Goal: Communication & Community: Answer question/provide support

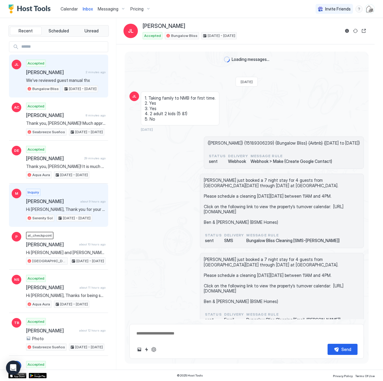
scroll to position [253, 0]
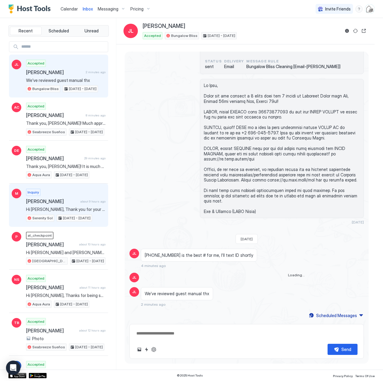
click at [58, 208] on span "Hi [PERSON_NAME], Thank you for your responses to our questions and your intere…" at bounding box center [65, 209] width 79 height 5
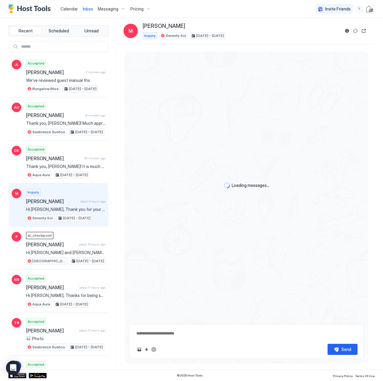
scroll to position [88, 0]
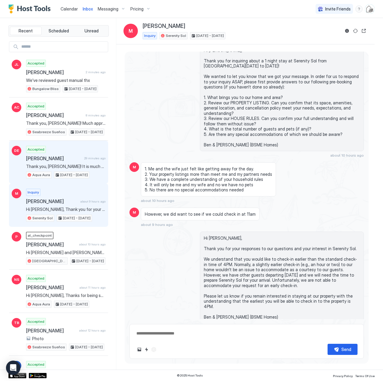
click at [55, 162] on div "Accepted [PERSON_NAME] 29 minutes ago Thank you, [PERSON_NAME]! It is much appr…" at bounding box center [65, 162] width 79 height 33
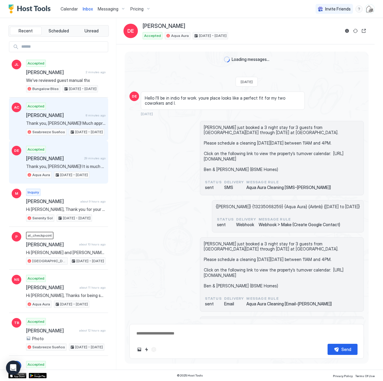
scroll to position [645, 0]
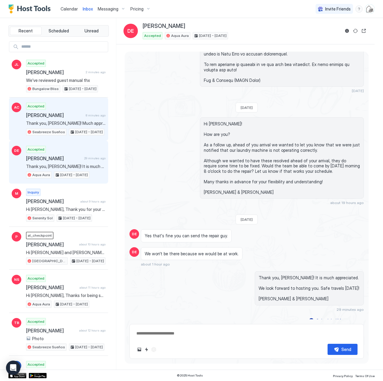
click at [60, 122] on span "Thank you, [PERSON_NAME]! Much appreciated." at bounding box center [65, 123] width 79 height 5
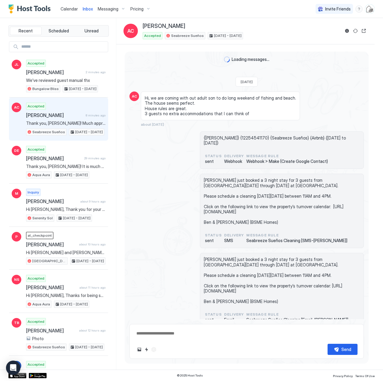
scroll to position [1342, 0]
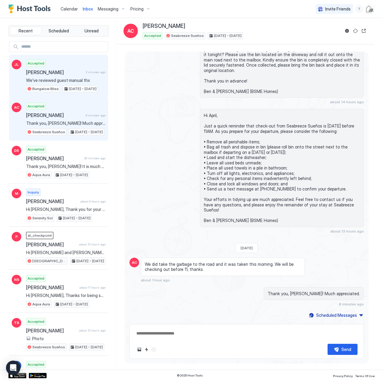
click at [60, 78] on span "We’ve reviewed guest manual thx" at bounding box center [65, 80] width 79 height 5
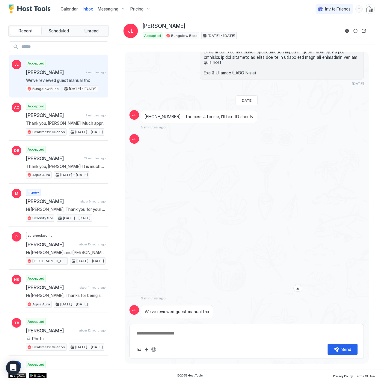
type textarea "*"
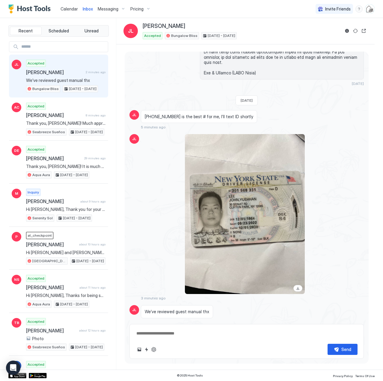
scroll to position [410, 0]
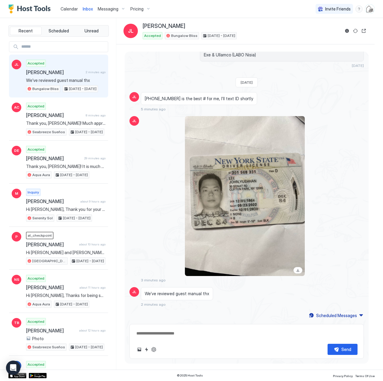
click at [53, 45] on input "Input Field" at bounding box center [63, 47] width 89 height 10
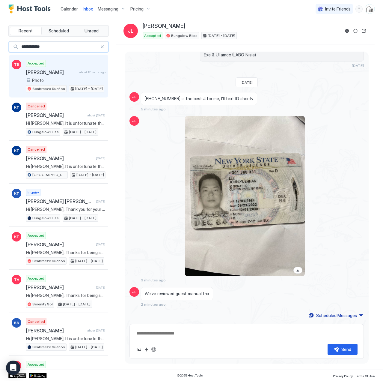
type input "**********"
click at [56, 74] on span "[PERSON_NAME]" at bounding box center [51, 72] width 51 height 6
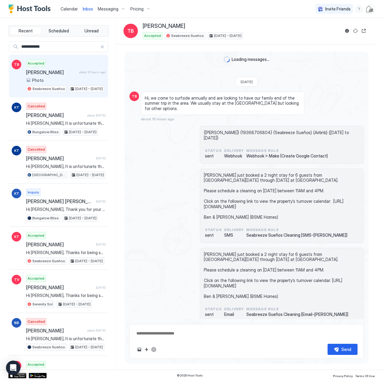
scroll to position [202, 0]
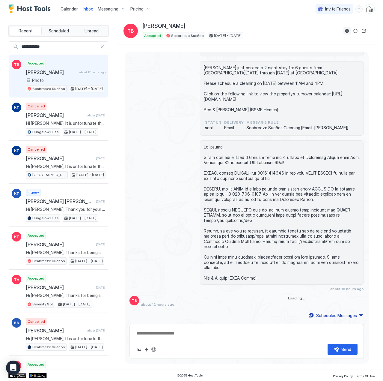
click at [347, 33] on button "Reservation information" at bounding box center [347, 30] width 7 height 7
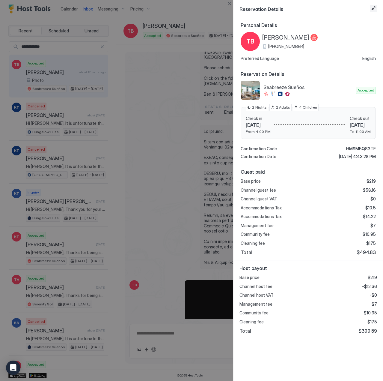
click at [375, 8] on button "Edit reservation" at bounding box center [373, 8] width 7 height 7
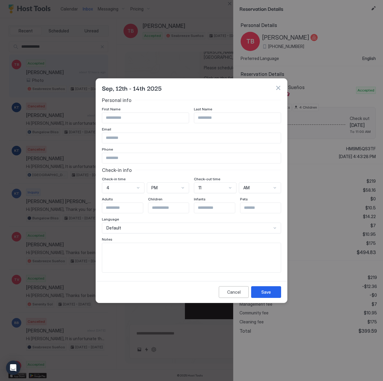
click at [141, 255] on textarea "Input Field" at bounding box center [191, 257] width 179 height 29
type textarea "**********"
click at [275, 294] on button "Save" at bounding box center [266, 292] width 30 height 12
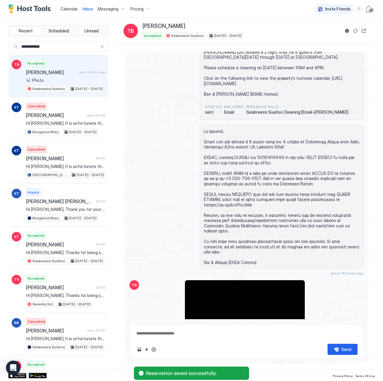
click at [70, 7] on span "Calendar" at bounding box center [69, 8] width 17 height 5
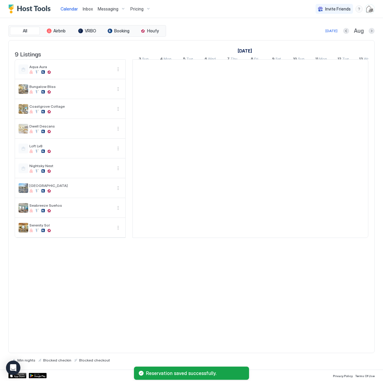
scroll to position [0, 333]
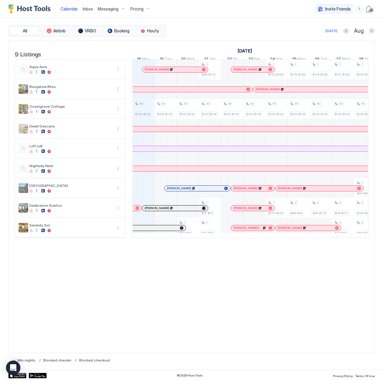
click at [88, 9] on span "Inbox" at bounding box center [88, 8] width 10 height 5
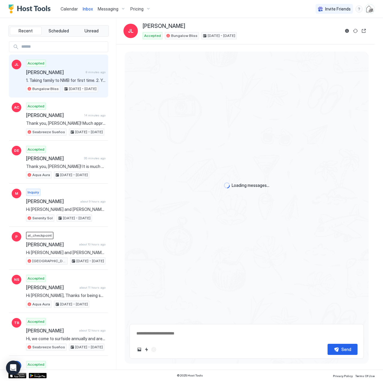
click at [62, 75] on span "[PERSON_NAME]" at bounding box center [54, 72] width 57 height 6
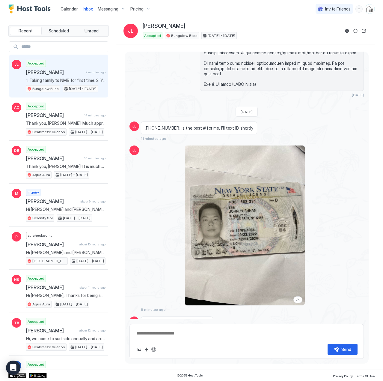
scroll to position [389, 0]
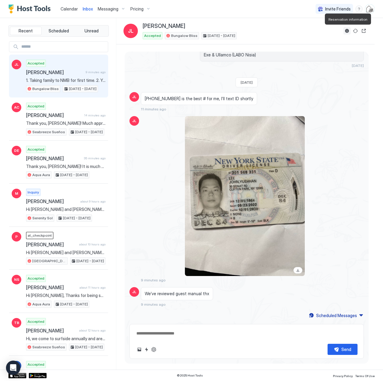
click at [348, 31] on button "Reservation information" at bounding box center [347, 30] width 7 height 7
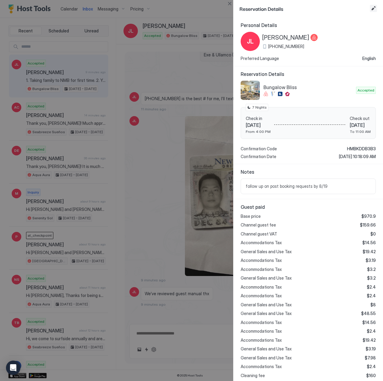
click at [372, 10] on button "Edit reservation" at bounding box center [373, 8] width 7 height 7
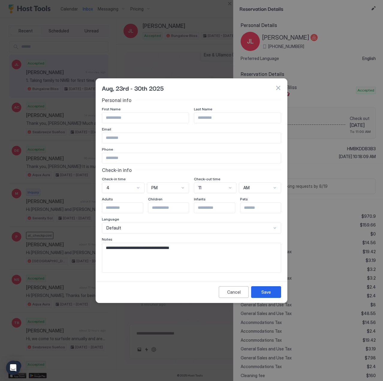
click at [206, 250] on textarea "**********" at bounding box center [191, 257] width 179 height 29
type textarea "**********"
click at [262, 290] on div "Save" at bounding box center [266, 292] width 10 height 6
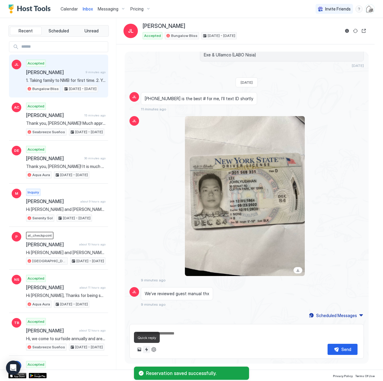
click at [147, 348] on button "Quick reply" at bounding box center [146, 349] width 7 height 7
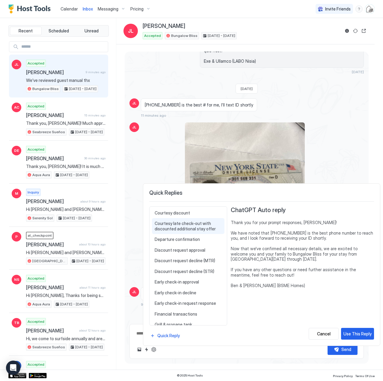
scroll to position [264, 0]
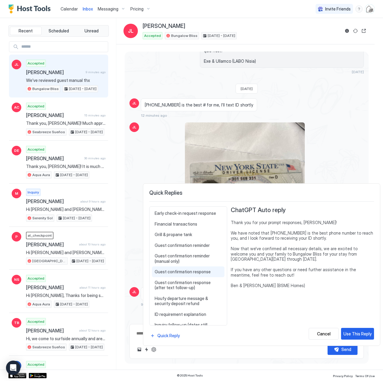
click at [189, 273] on span "Guest confirmation response" at bounding box center [188, 271] width 67 height 5
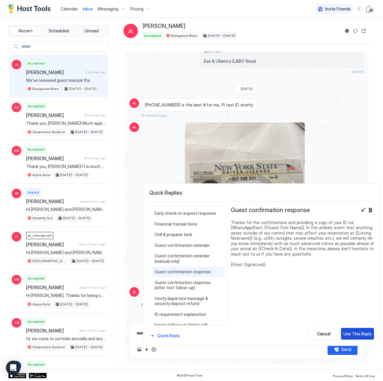
click at [349, 333] on div "Use This Reply" at bounding box center [358, 333] width 28 height 6
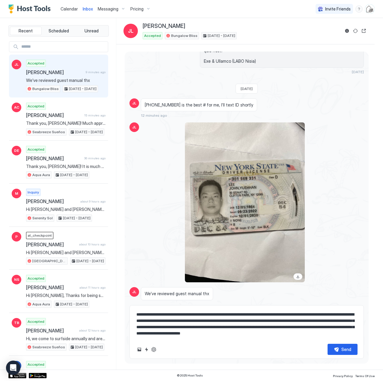
scroll to position [389, 0]
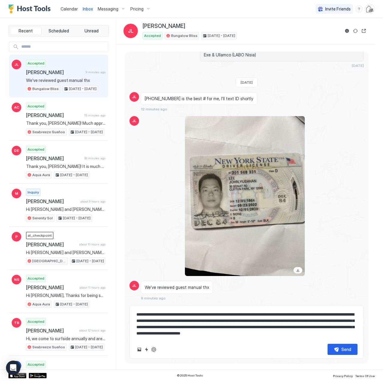
click at [256, 313] on textarea "**********" at bounding box center [247, 324] width 222 height 30
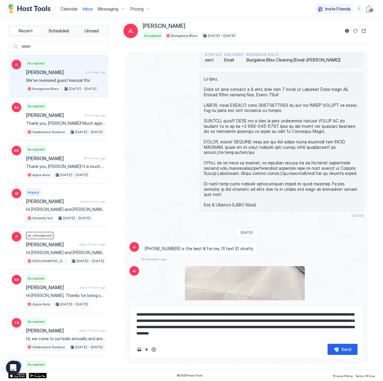
type textarea "**********"
drag, startPoint x: 171, startPoint y: 249, endPoint x: 145, endPoint y: 249, distance: 25.5
click at [145, 249] on span "[PHONE_NUMBER] is the best # for me, I’ll text ID shortly" at bounding box center [199, 248] width 109 height 5
copy span "[PHONE_NUMBER]"
click at [175, 317] on textarea "**********" at bounding box center [247, 324] width 222 height 30
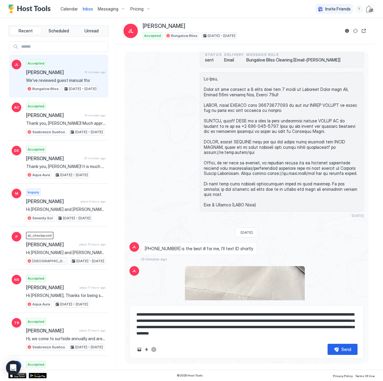
click at [163, 327] on textarea "**********" at bounding box center [247, 324] width 222 height 30
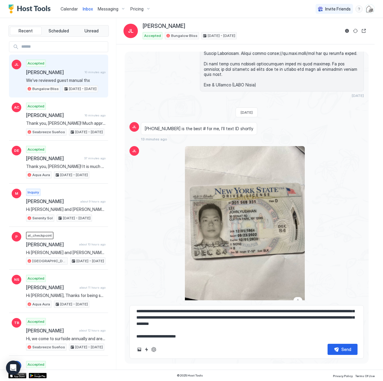
scroll to position [402, 0]
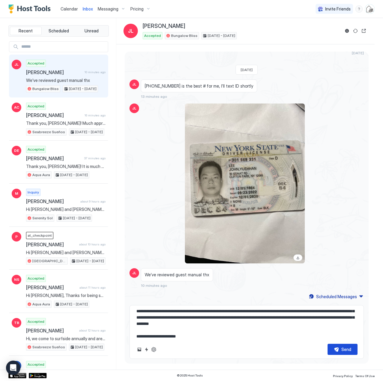
click at [340, 350] on button "Send" at bounding box center [343, 349] width 30 height 11
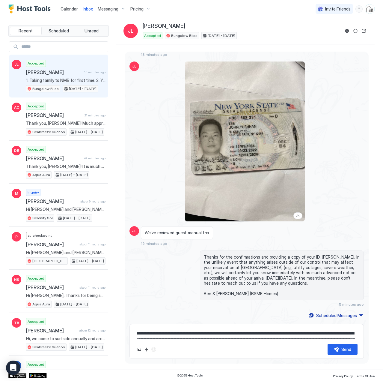
scroll to position [444, 0]
click at [112, 8] on span "Messaging" at bounding box center [108, 8] width 21 height 5
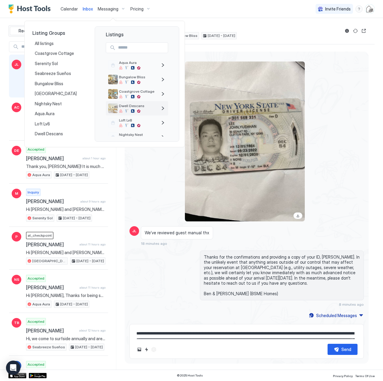
click at [152, 105] on span "Dwell Descans" at bounding box center [138, 105] width 38 height 4
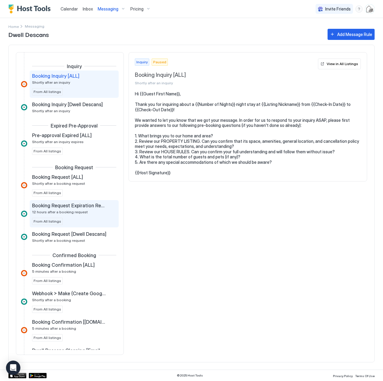
scroll to position [90, 0]
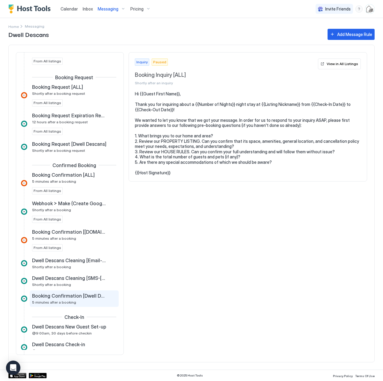
click at [83, 300] on div "Booking Confirmation [Dwell Descans] 5 minutes after a booking" at bounding box center [70, 299] width 76 height 12
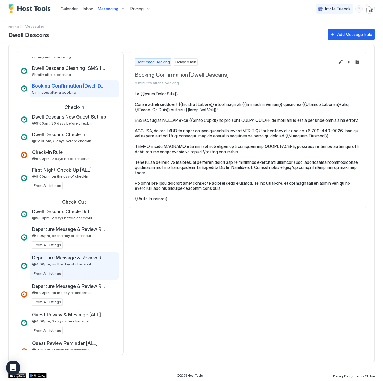
scroll to position [270, 0]
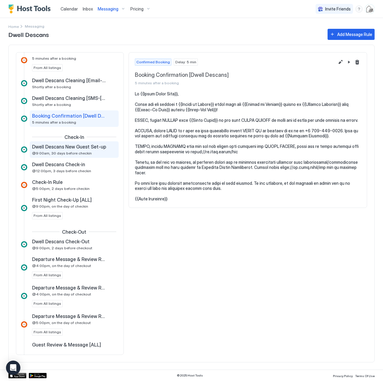
click at [88, 154] on div "Dwell Descans New Guest Set-up @9:00am, 30 days before checkin" at bounding box center [70, 150] width 76 height 12
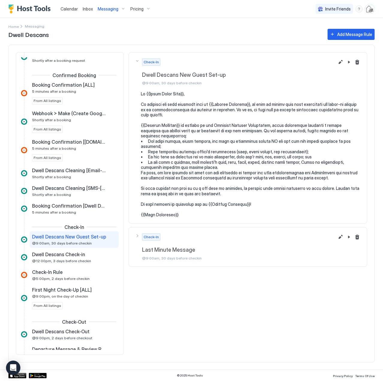
scroll to position [150, 0]
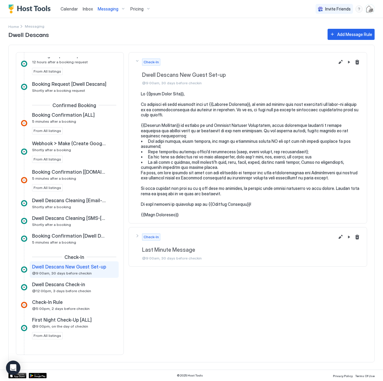
click at [107, 9] on span "Messaging" at bounding box center [108, 8] width 21 height 5
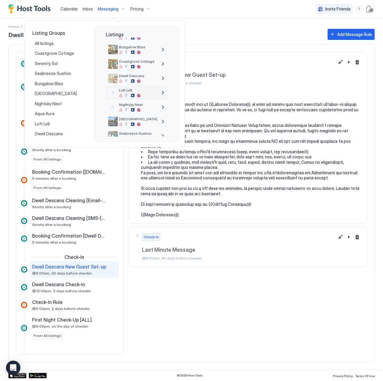
scroll to position [0, 0]
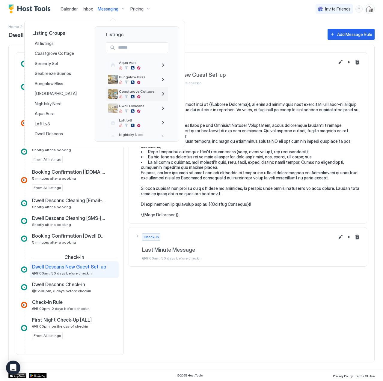
click at [151, 91] on span "Coastgrove Cottage" at bounding box center [138, 91] width 38 height 4
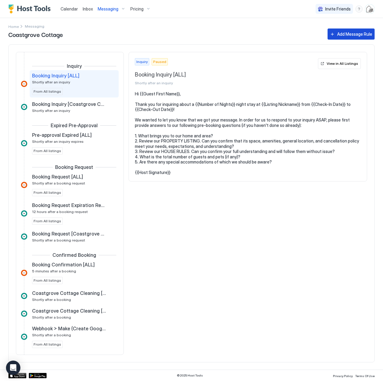
click at [356, 34] on div "Add Message Rule" at bounding box center [354, 34] width 35 height 6
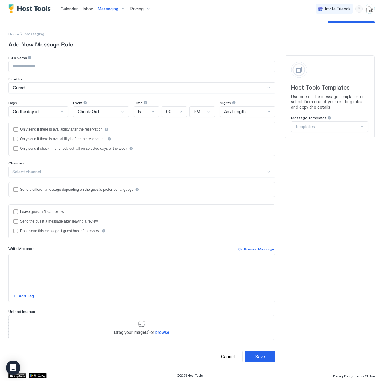
click at [324, 129] on div at bounding box center [327, 126] width 64 height 5
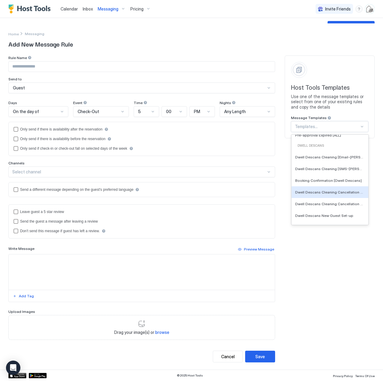
scroll to position [420, 0]
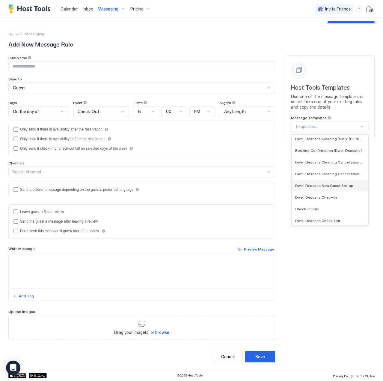
click at [328, 186] on span "Dwell Descans New Guest Set-up" at bounding box center [324, 185] width 58 height 4
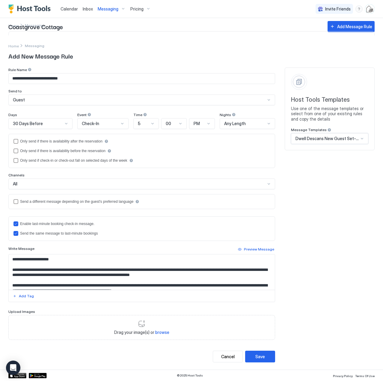
click at [39, 79] on input "**********" at bounding box center [142, 78] width 266 height 10
type input "**********"
click at [346, 220] on div "**********" at bounding box center [191, 214] width 366 height 295
click at [44, 266] on textarea "Input Field" at bounding box center [142, 271] width 266 height 35
click at [69, 271] on textarea "Input Field" at bounding box center [142, 271] width 266 height 35
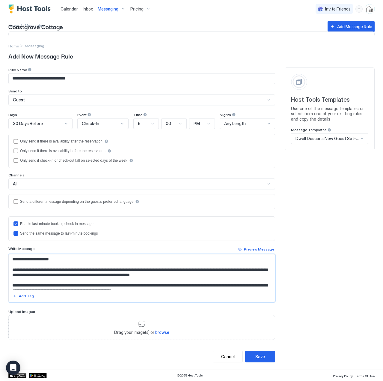
click at [53, 283] on textarea "Input Field" at bounding box center [142, 271] width 266 height 35
click at [80, 283] on textarea "Input Field" at bounding box center [142, 271] width 266 height 35
click at [131, 285] on textarea "Input Field" at bounding box center [142, 271] width 266 height 35
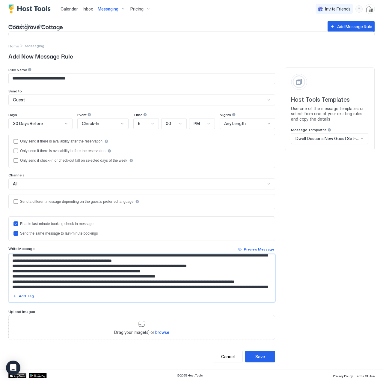
scroll to position [0, 0]
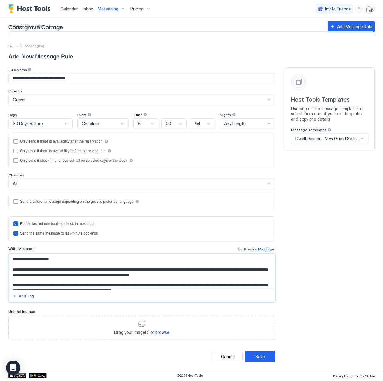
click at [71, 282] on textarea "Input Field" at bounding box center [142, 271] width 266 height 35
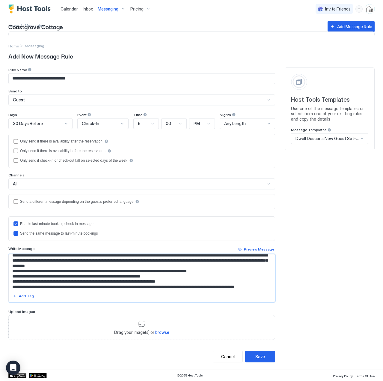
scroll to position [9, 0]
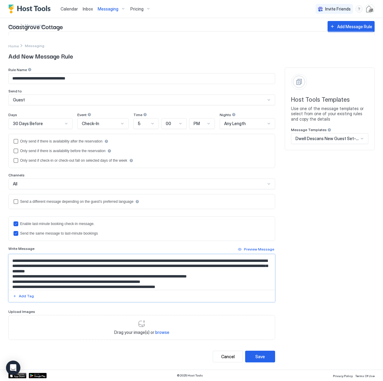
click at [247, 265] on textarea "Input Field" at bounding box center [142, 271] width 266 height 35
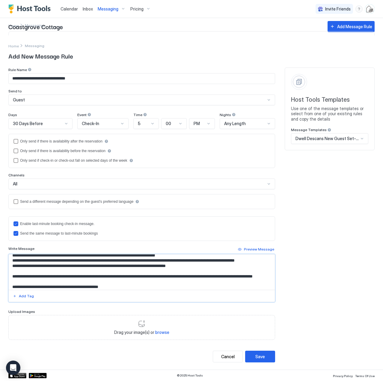
scroll to position [2, 0]
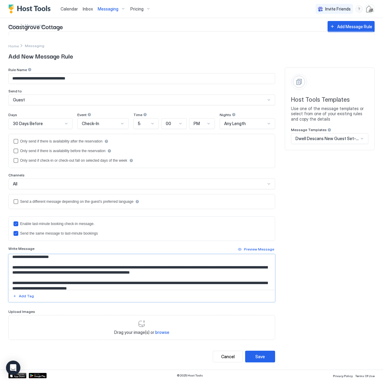
type textarea "**********"
type input "**********"
click at [75, 275] on textarea "Input Field" at bounding box center [142, 271] width 266 height 35
click at [77, 283] on textarea "Input Field" at bounding box center [142, 271] width 266 height 35
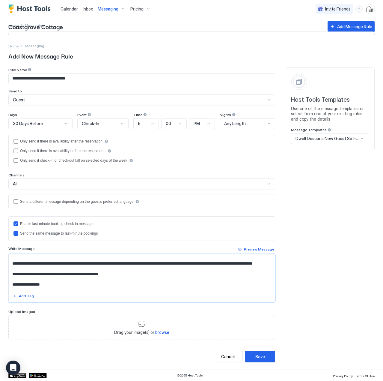
scroll to position [77, 0]
type textarea "**********"
click at [260, 357] on div "Save" at bounding box center [260, 356] width 10 height 6
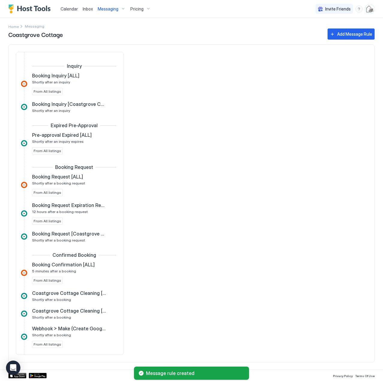
scroll to position [251, 0]
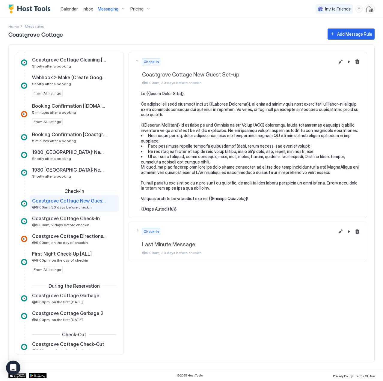
click at [104, 10] on span "Messaging" at bounding box center [108, 8] width 21 height 5
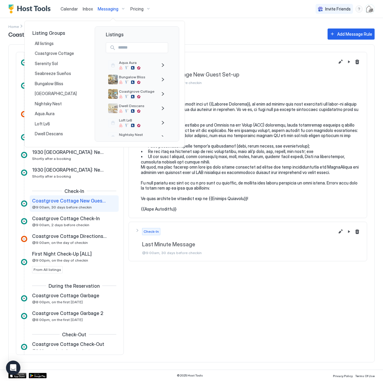
drag, startPoint x: 142, startPoint y: 105, endPoint x: 254, endPoint y: 329, distance: 250.2
click at [254, 329] on div at bounding box center [191, 190] width 383 height 381
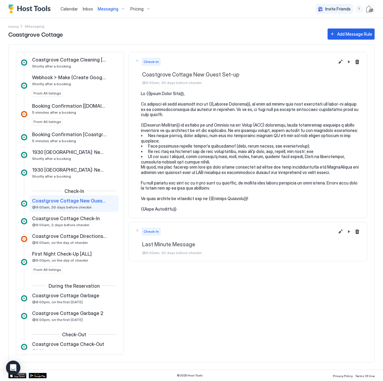
drag, startPoint x: 176, startPoint y: 318, endPoint x: 167, endPoint y: 317, distance: 8.7
click at [167, 317] on div "Check-In [GEOGRAPHIC_DATA] New Guest Set-up @9:00am, 30 days before checkin Che…" at bounding box center [248, 203] width 239 height 303
click at [112, 10] on span "Messaging" at bounding box center [108, 8] width 21 height 5
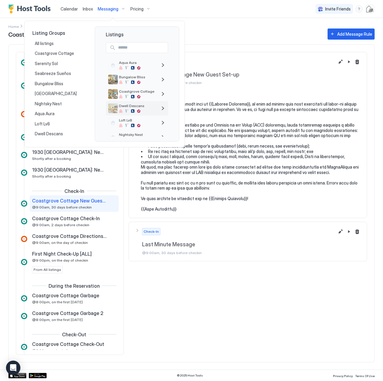
click at [154, 109] on div "Dwell Descans" at bounding box center [138, 107] width 38 height 9
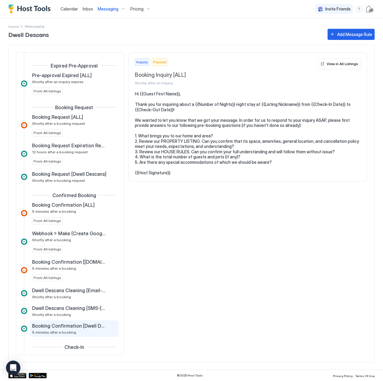
scroll to position [150, 0]
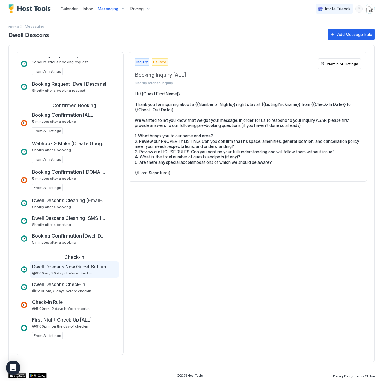
click at [90, 270] on div "Dwell Descans New Guest Set-up @9:00am, 30 days before checkin" at bounding box center [70, 270] width 76 height 12
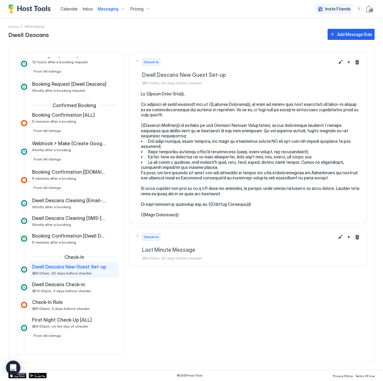
click at [109, 9] on span "Messaging" at bounding box center [108, 8] width 21 height 5
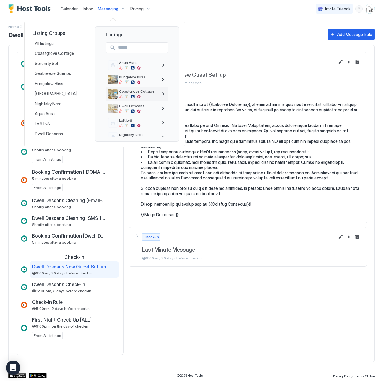
click at [140, 90] on span "Coastgrove Cottage" at bounding box center [138, 91] width 38 height 4
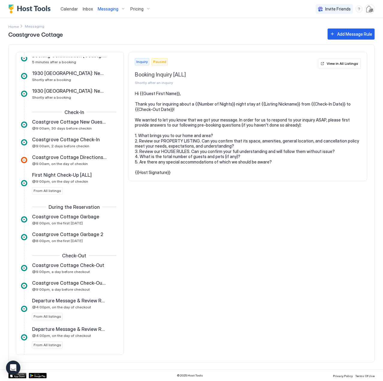
scroll to position [300, 0]
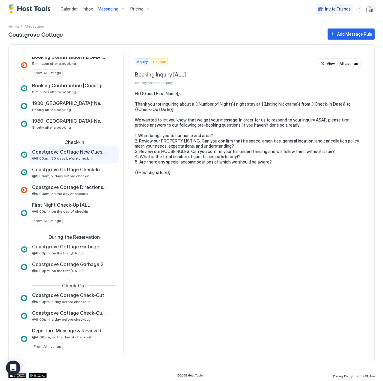
drag, startPoint x: 68, startPoint y: 152, endPoint x: 74, endPoint y: 150, distance: 6.5
click at [68, 152] on span "Coastgrove Cottage New Guest Set-up" at bounding box center [69, 152] width 75 height 6
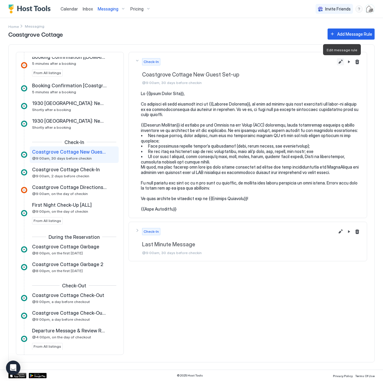
click at [339, 64] on button "Edit message rule" at bounding box center [340, 61] width 7 height 7
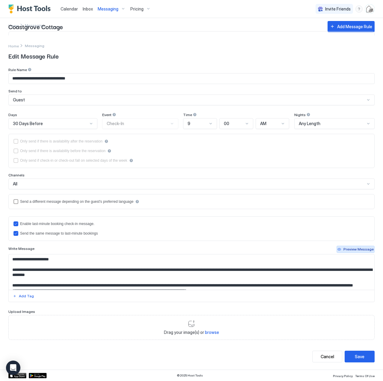
click at [351, 248] on div "Preview Message" at bounding box center [359, 248] width 30 height 5
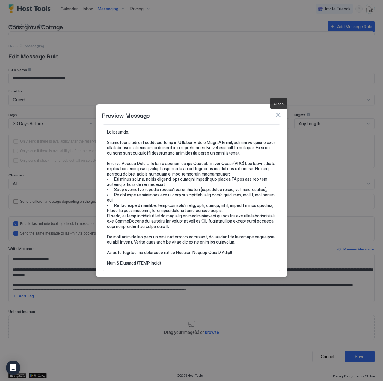
click at [278, 114] on button "button" at bounding box center [278, 115] width 6 height 6
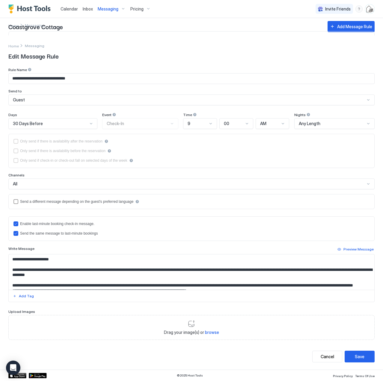
click at [72, 9] on span "Calendar" at bounding box center [69, 8] width 17 height 5
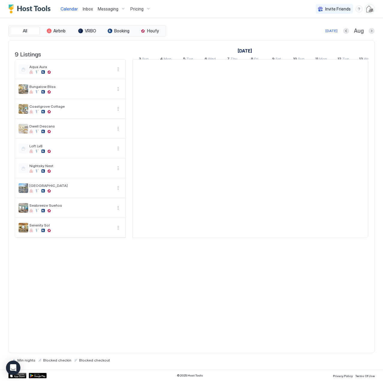
scroll to position [0, 333]
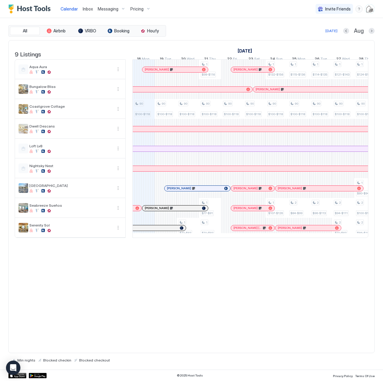
click at [85, 9] on span "Inbox" at bounding box center [88, 8] width 10 height 5
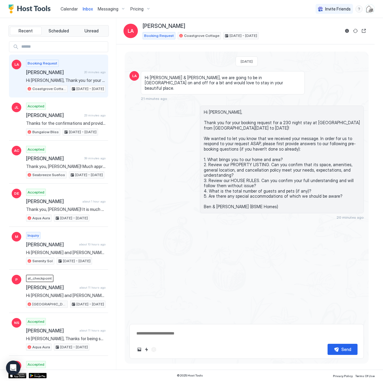
click at [72, 11] on span "Calendar" at bounding box center [69, 8] width 17 height 5
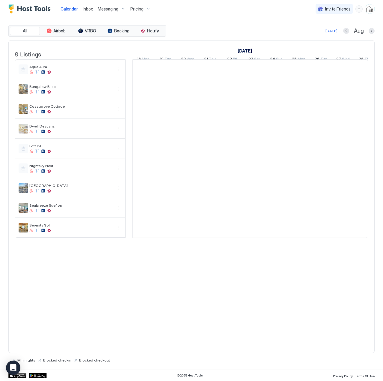
scroll to position [0, 333]
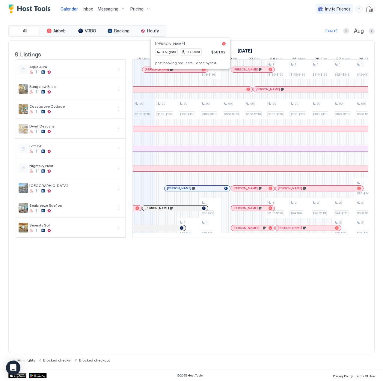
click at [85, 8] on span "Inbox" at bounding box center [88, 8] width 10 height 5
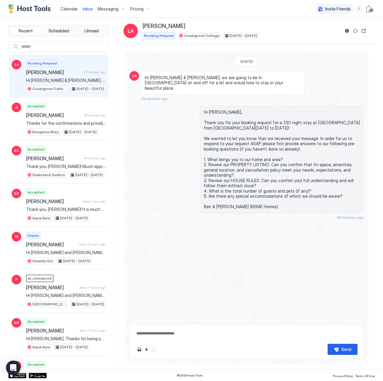
click at [72, 9] on span "Calendar" at bounding box center [69, 8] width 17 height 5
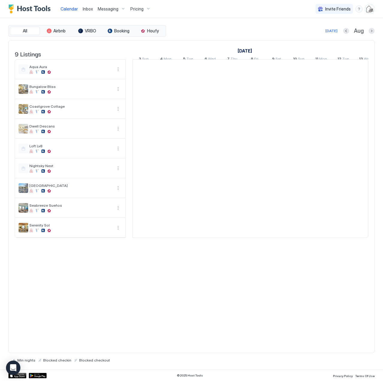
scroll to position [0, 333]
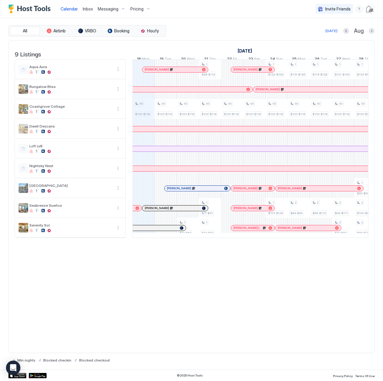
click at [369, 10] on img "User profile" at bounding box center [370, 9] width 10 height 10
click at [316, 32] on span "Settings" at bounding box center [316, 33] width 16 height 5
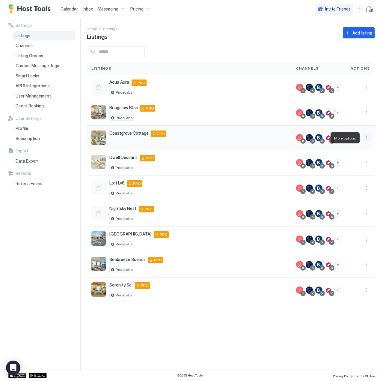
click at [366, 136] on button "More options" at bounding box center [366, 137] width 7 height 7
click at [350, 164] on span "Listing Settings" at bounding box center [352, 165] width 27 height 4
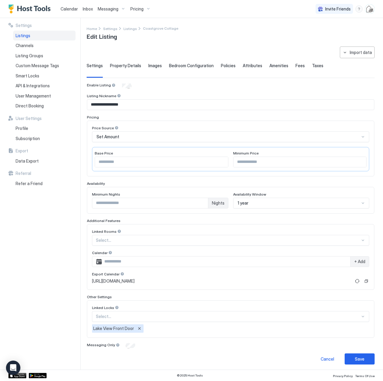
click at [65, 8] on span "Calendar" at bounding box center [69, 8] width 17 height 5
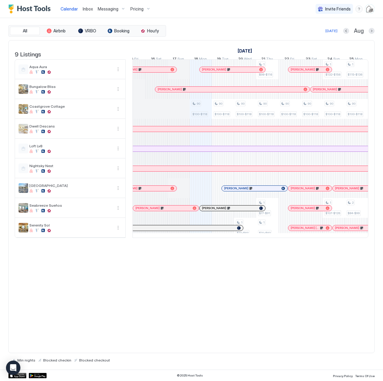
click at [87, 10] on span "Inbox" at bounding box center [88, 8] width 10 height 5
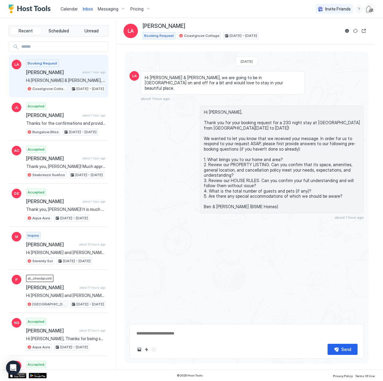
click at [70, 7] on span "Calendar" at bounding box center [69, 8] width 17 height 5
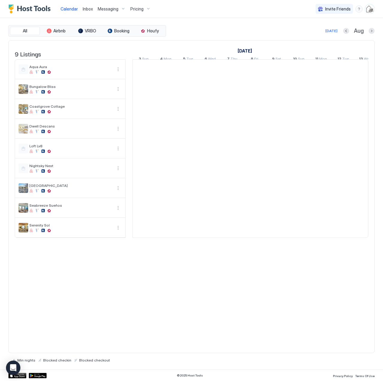
scroll to position [0, 333]
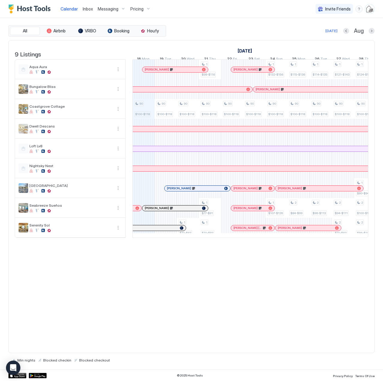
click at [91, 7] on span "Inbox" at bounding box center [88, 8] width 10 height 5
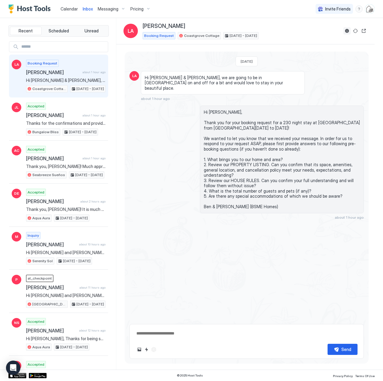
click at [349, 31] on button "Reservation information" at bounding box center [347, 30] width 7 height 7
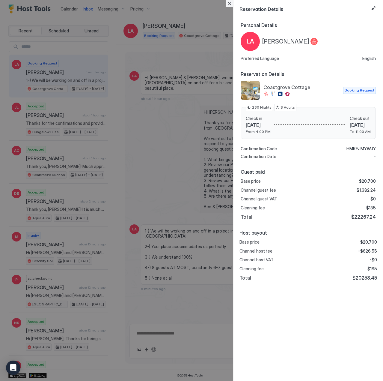
click at [228, 4] on button "Close" at bounding box center [229, 3] width 7 height 7
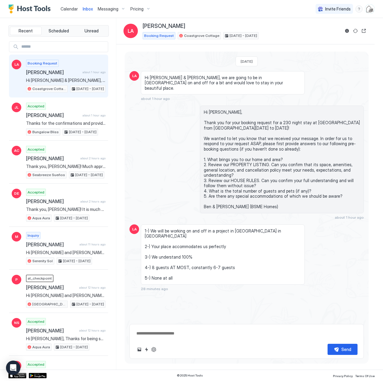
click at [70, 82] on span "Hi [PERSON_NAME] & [PERSON_NAME], we are going to be in [GEOGRAPHIC_DATA] on an…" at bounding box center [65, 80] width 79 height 5
click at [145, 352] on button "Quick reply" at bounding box center [146, 349] width 7 height 7
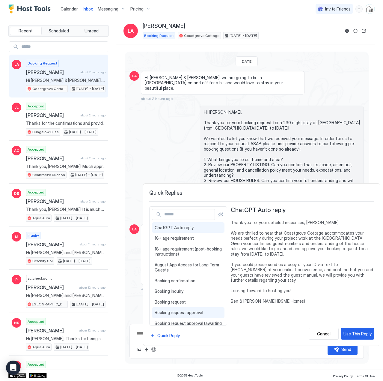
click at [189, 315] on div "Booking request approval Hi {{Guest First Name}}, Thanks for your responses and…" at bounding box center [188, 312] width 73 height 11
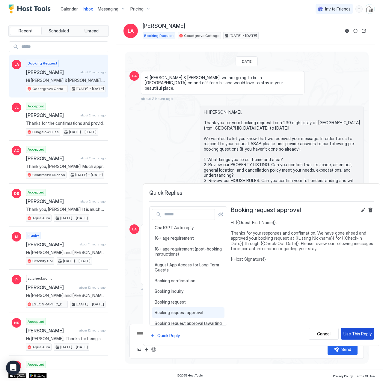
click at [352, 331] on div "Use This Reply" at bounding box center [358, 333] width 28 height 6
type textarea "*"
type textarea "**********"
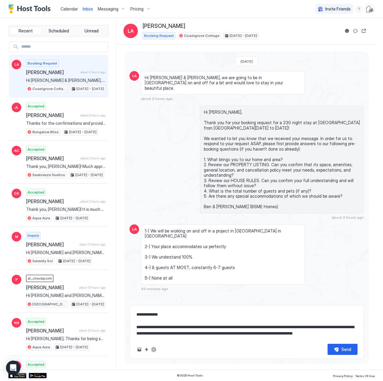
click at [173, 326] on textarea "**********" at bounding box center [247, 324] width 222 height 30
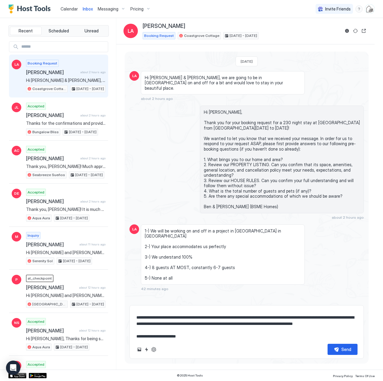
scroll to position [16, 0]
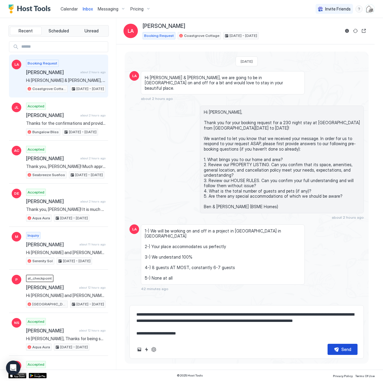
click at [351, 348] on div "Send" at bounding box center [347, 349] width 10 height 6
type textarea "*"
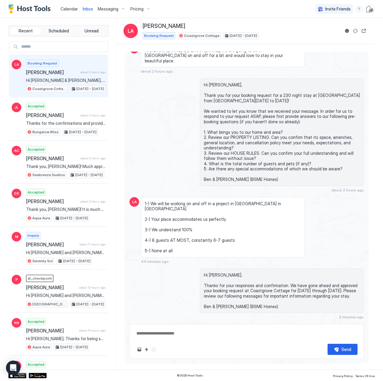
scroll to position [230, 0]
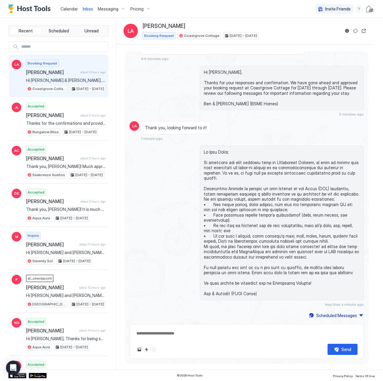
click at [72, 8] on span "Calendar" at bounding box center [69, 8] width 17 height 5
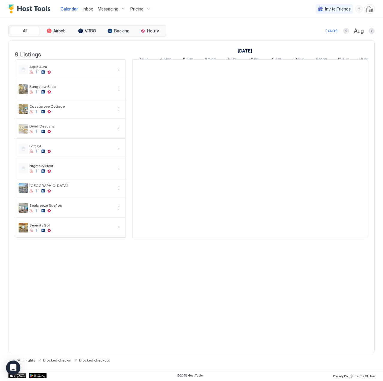
scroll to position [0, 333]
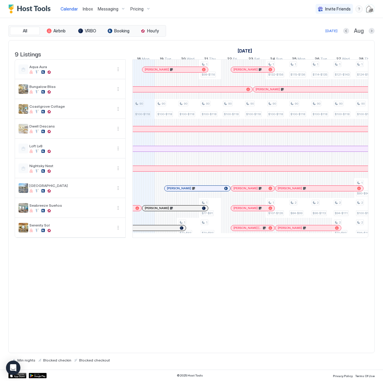
click at [88, 9] on span "Inbox" at bounding box center [88, 8] width 10 height 5
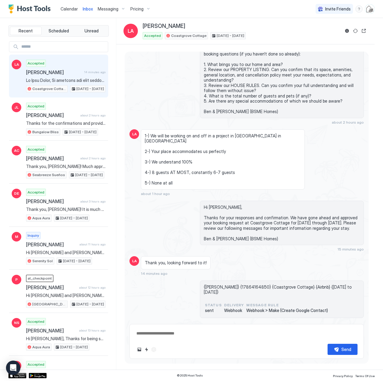
scroll to position [240, 0]
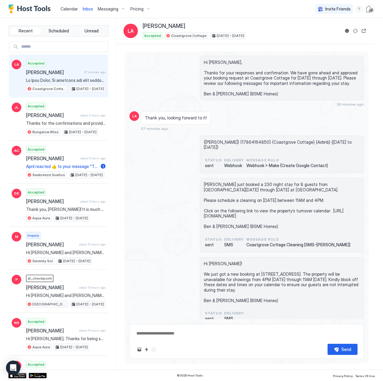
type textarea "*"
